Goal: Obtain resource: Download file/media

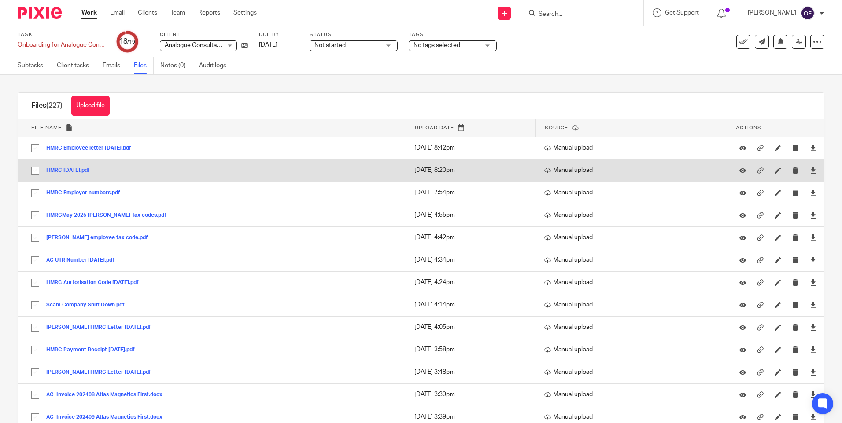
click at [74, 171] on button "HMRC [DATE].pdf" at bounding box center [71, 171] width 50 height 6
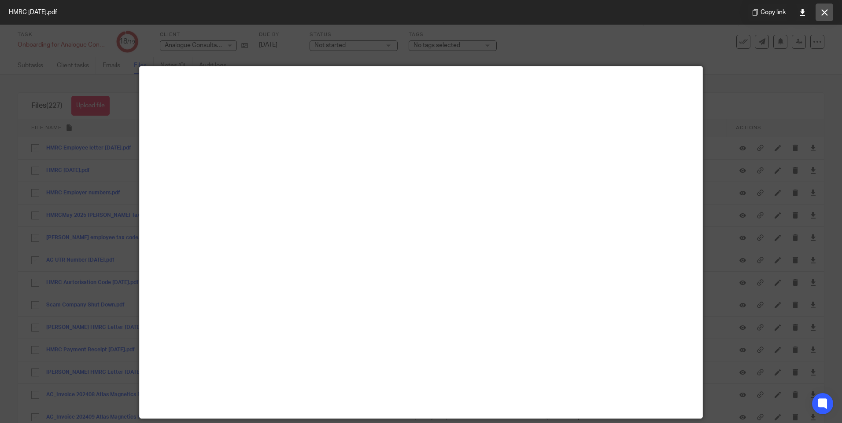
click at [823, 12] on icon at bounding box center [824, 12] width 7 height 7
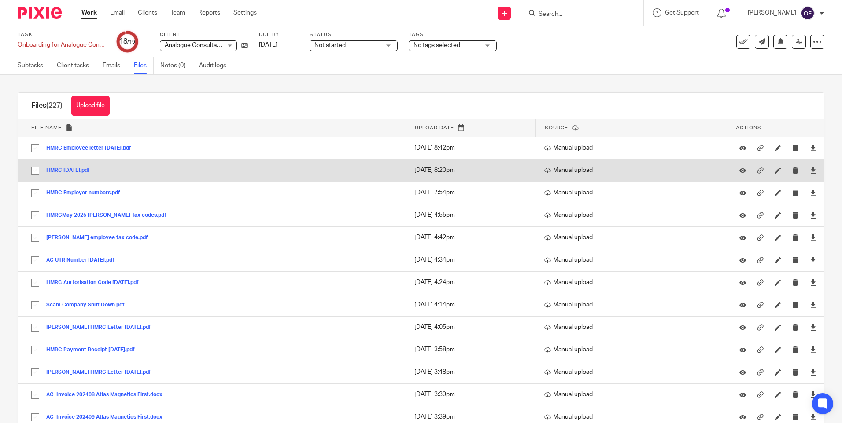
click at [84, 173] on button "HMRC [DATE].pdf" at bounding box center [71, 171] width 50 height 6
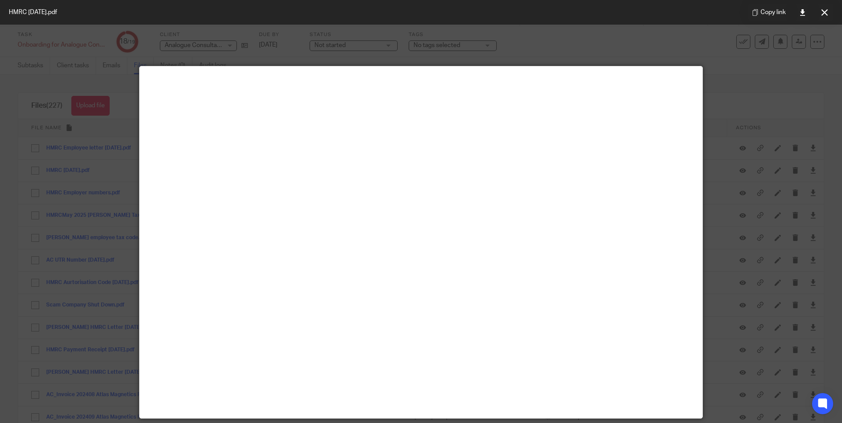
click at [467, 177] on main at bounding box center [421, 242] width 563 height 352
click at [824, 17] on button at bounding box center [824, 13] width 18 height 18
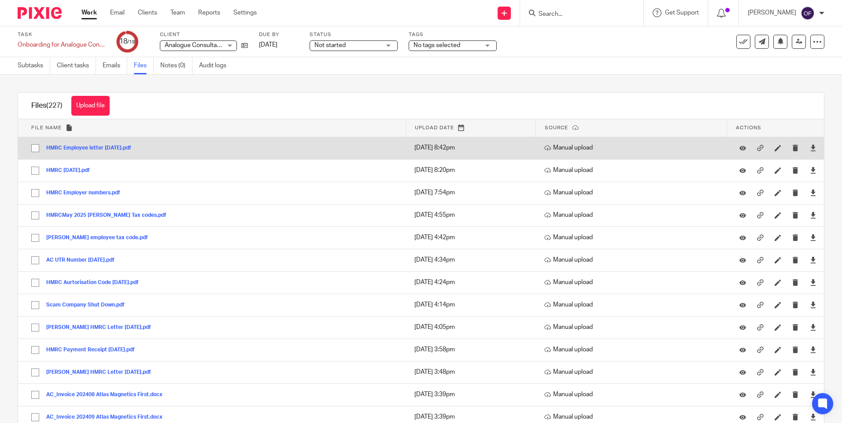
click at [89, 145] on button "HMRC Employee letter [DATE].pdf" at bounding box center [92, 148] width 92 height 6
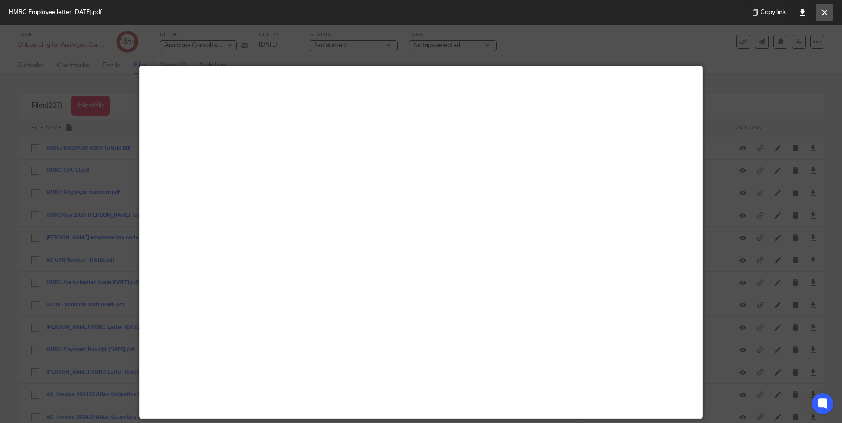
click at [825, 9] on icon at bounding box center [824, 12] width 7 height 7
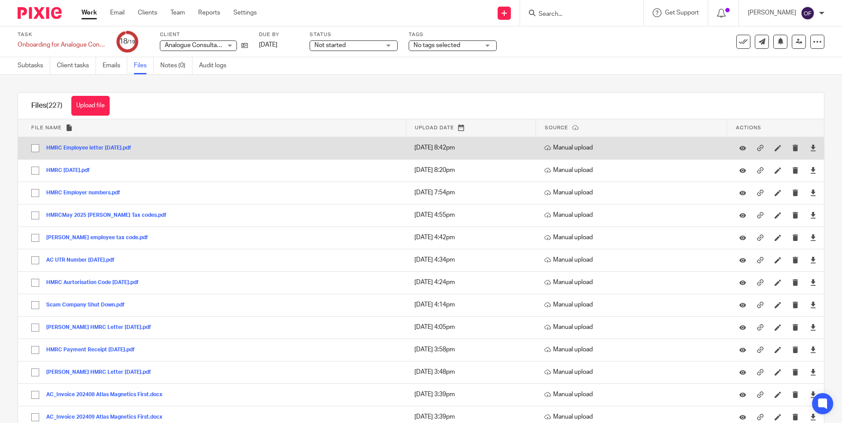
click at [83, 145] on button "HMRC Employee letter [DATE].pdf" at bounding box center [92, 148] width 92 height 6
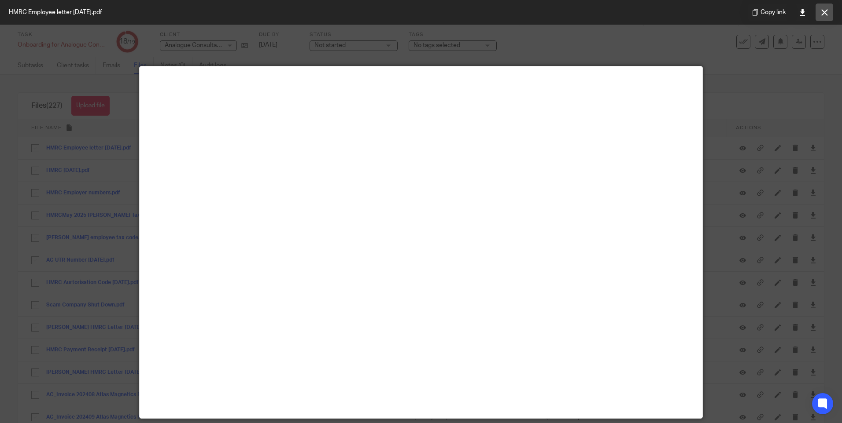
click at [825, 11] on icon at bounding box center [824, 12] width 7 height 7
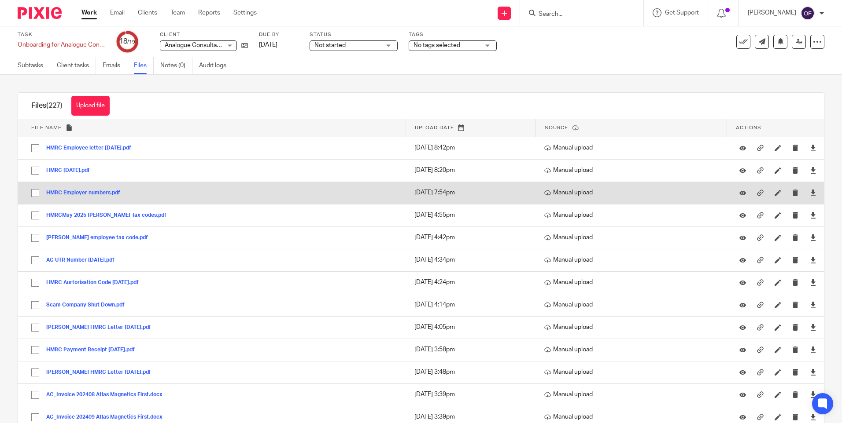
click at [81, 193] on button "HMRC Employer numbers.pdf" at bounding box center [86, 193] width 81 height 6
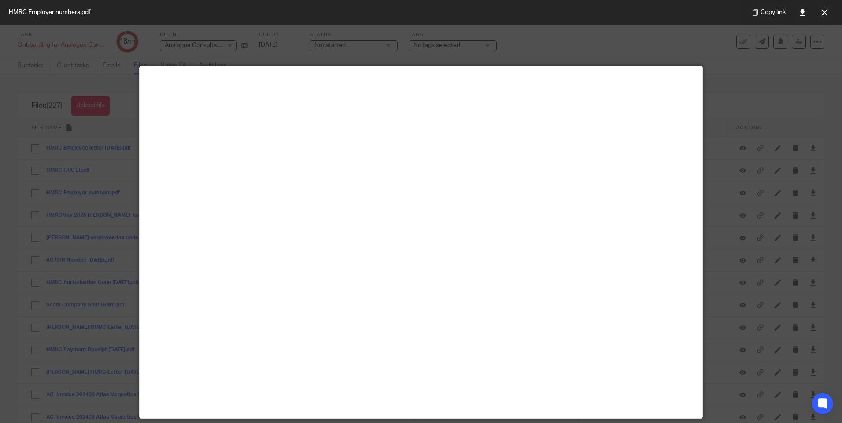
click at [826, 17] on button at bounding box center [824, 13] width 18 height 18
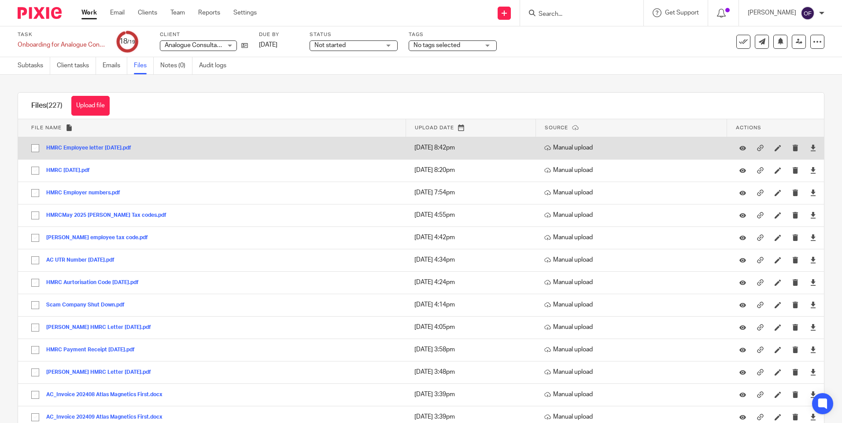
click at [121, 152] on div "HMRC Employee letter [DATE].pdf" at bounding box center [92, 147] width 92 height 9
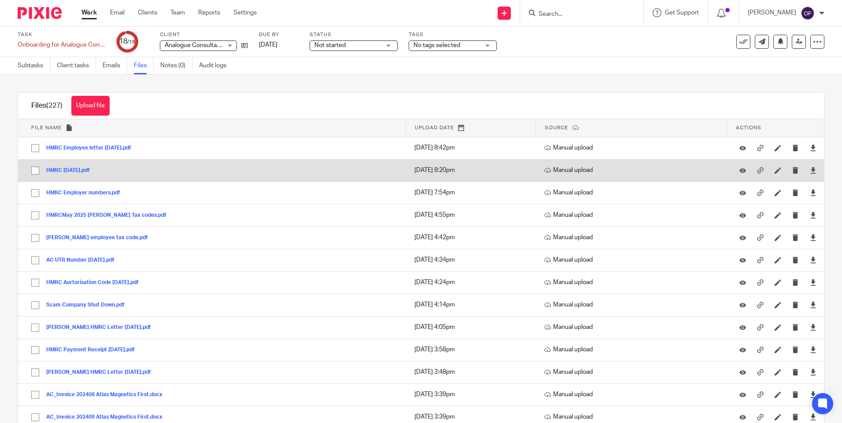
click at [84, 169] on button "HMRC [DATE].pdf" at bounding box center [71, 171] width 50 height 6
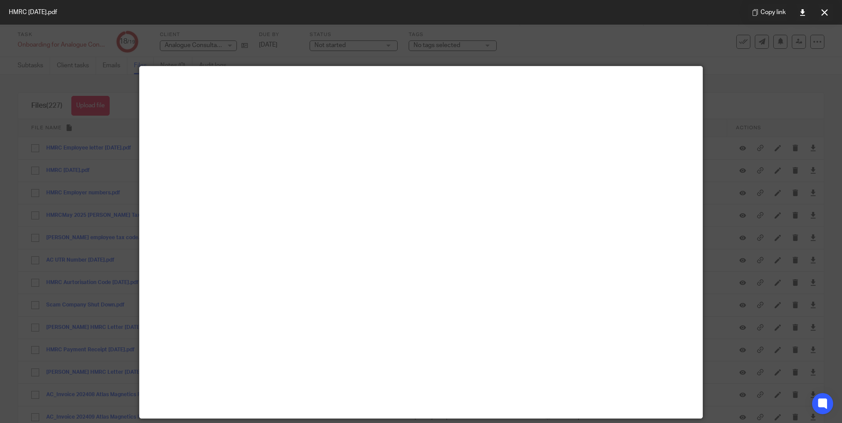
click at [824, 15] on icon at bounding box center [824, 12] width 7 height 7
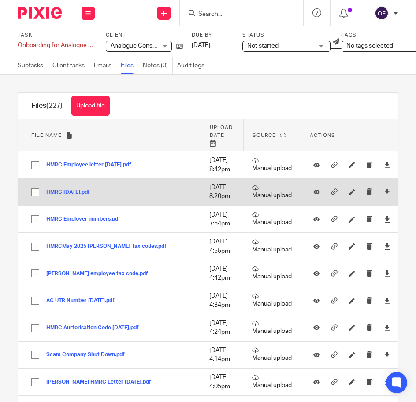
click at [73, 195] on button "HMRC [DATE].pdf" at bounding box center [71, 192] width 50 height 6
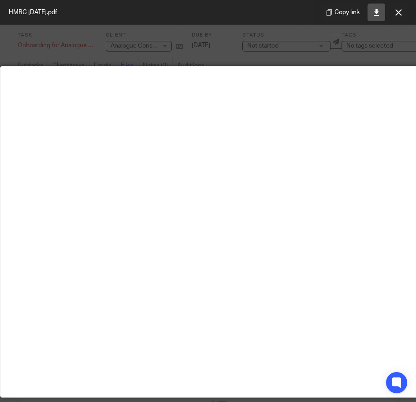
click at [378, 16] on link at bounding box center [376, 13] width 18 height 18
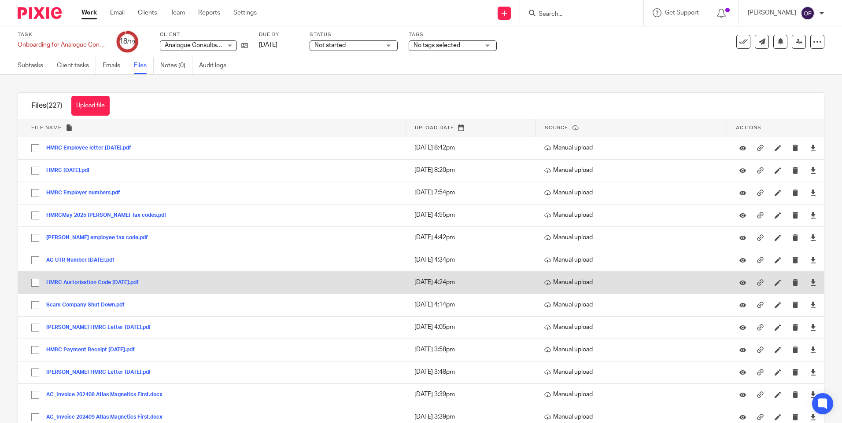
click at [112, 282] on button "HMRC Aurtorisation Code [DATE].pdf" at bounding box center [95, 283] width 99 height 6
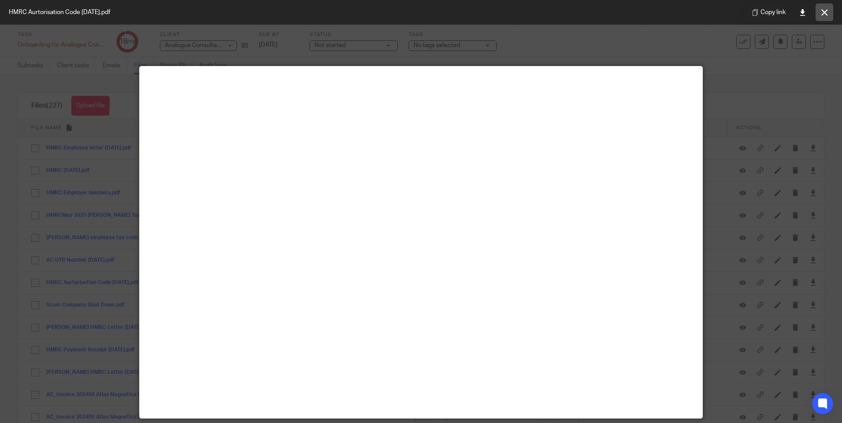
click at [823, 13] on icon at bounding box center [824, 12] width 7 height 7
